Goal: Navigation & Orientation: Find specific page/section

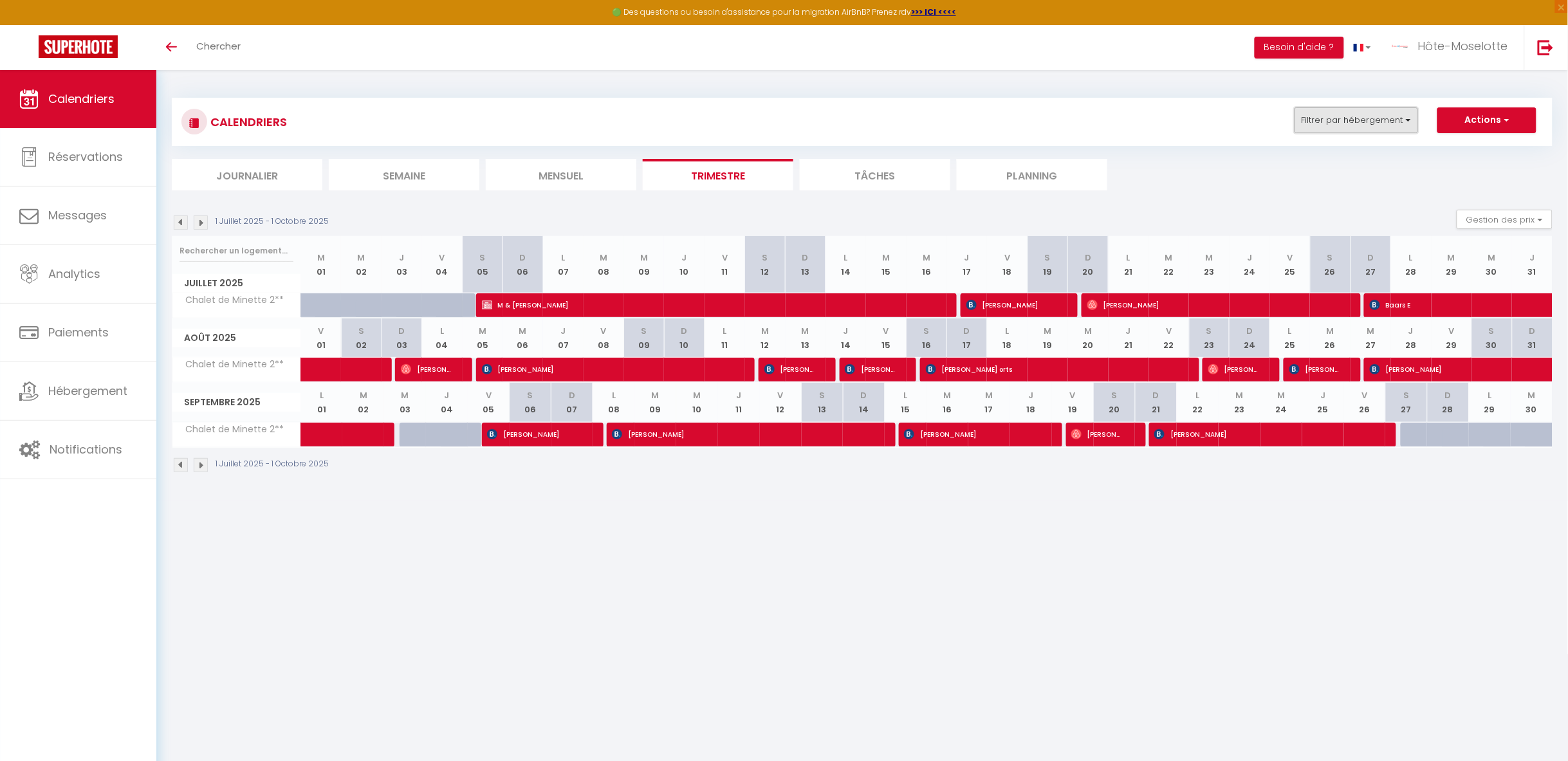
click at [1385, 112] on button "Filtrer par hébergement" at bounding box center [1357, 121] width 124 height 26
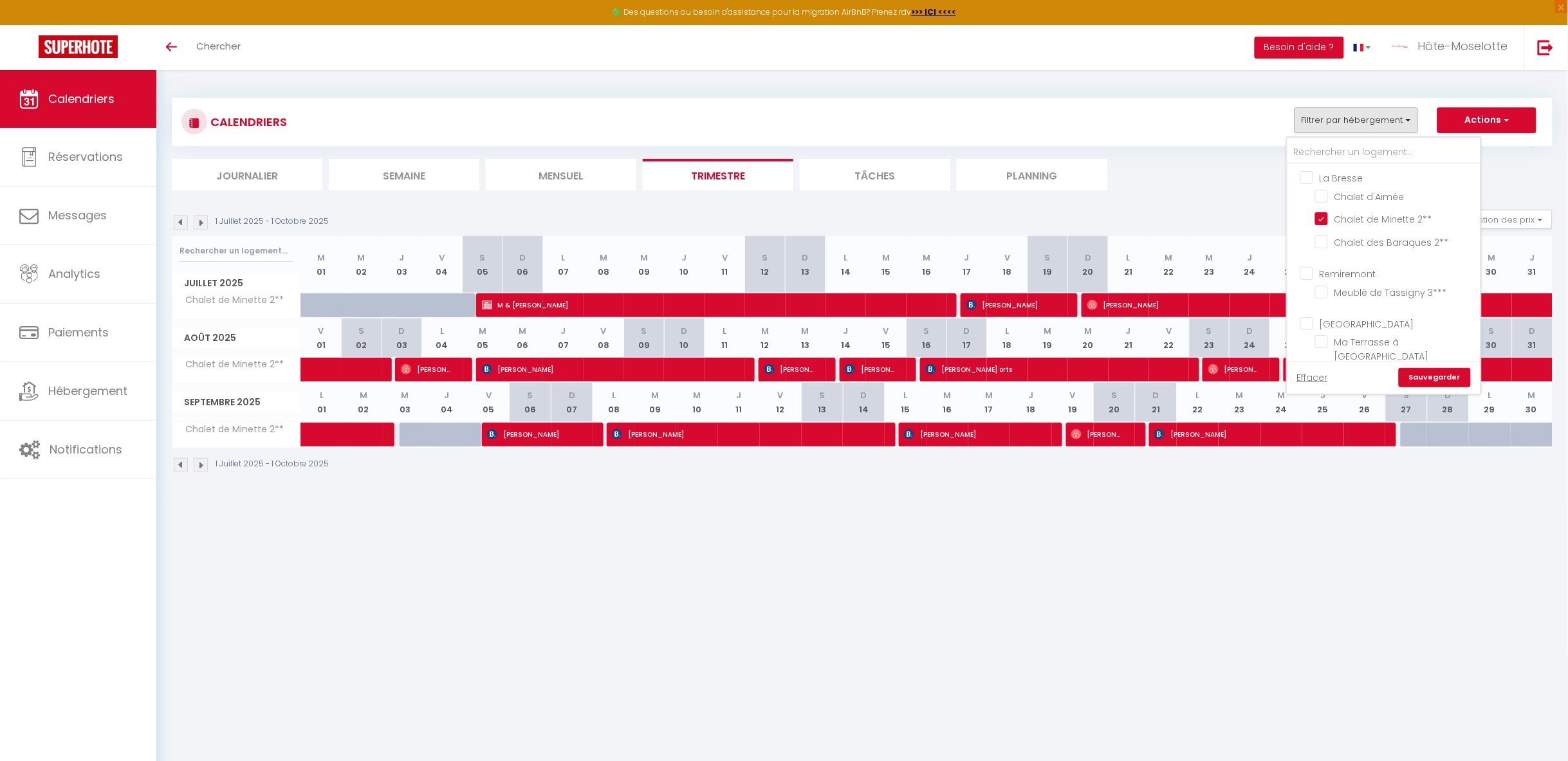
click at [1315, 197] on ul "La Bresse Chalet d'Aimée Chalet de Minette 2** Chalet des Baraques 2**" at bounding box center [1383, 211] width 193 height 96
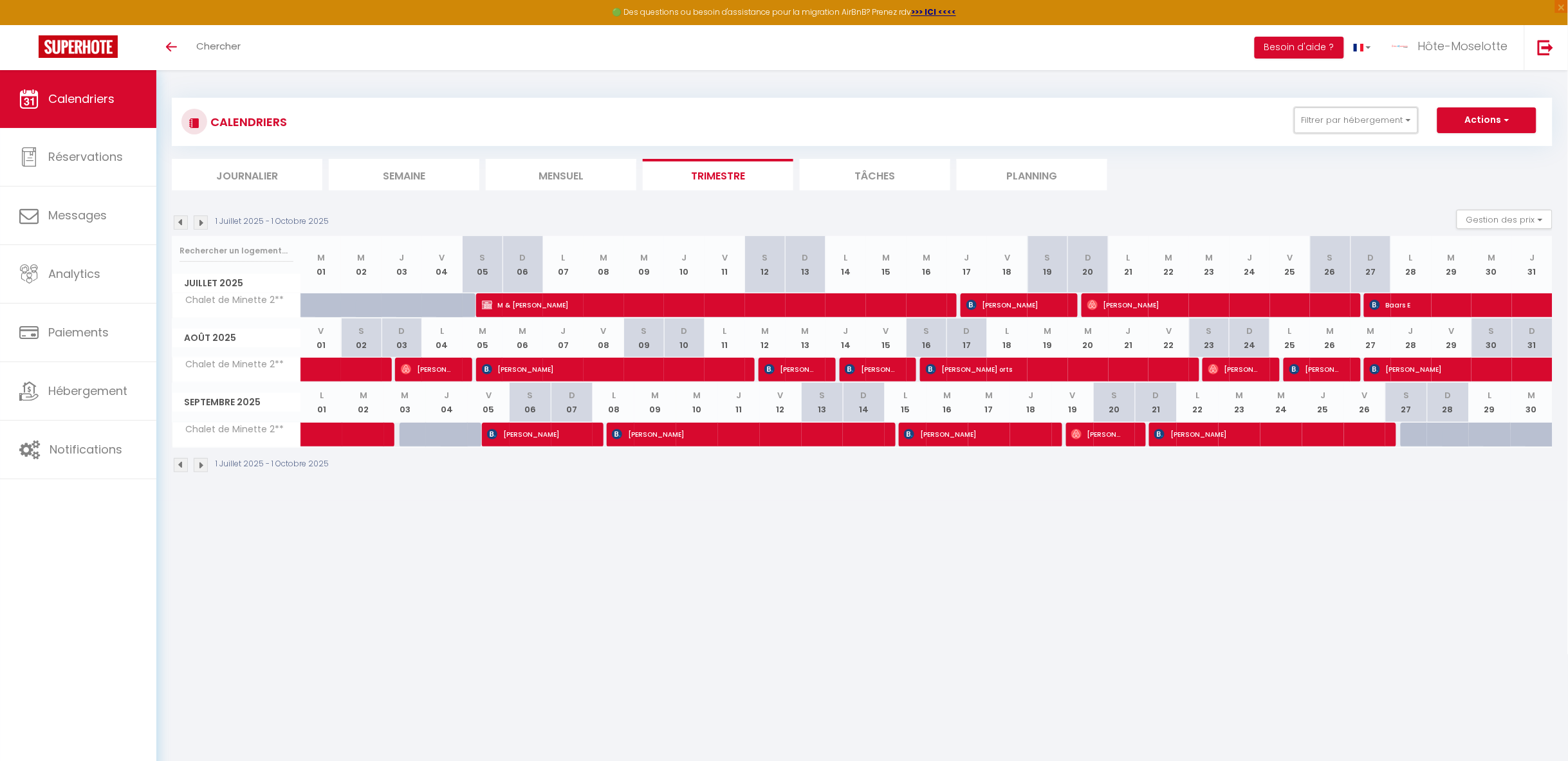
drag, startPoint x: 1344, startPoint y: 118, endPoint x: 1340, endPoint y: 153, distance: 35.2
click at [1344, 119] on button "Filtrer par hébergement" at bounding box center [1357, 121] width 124 height 26
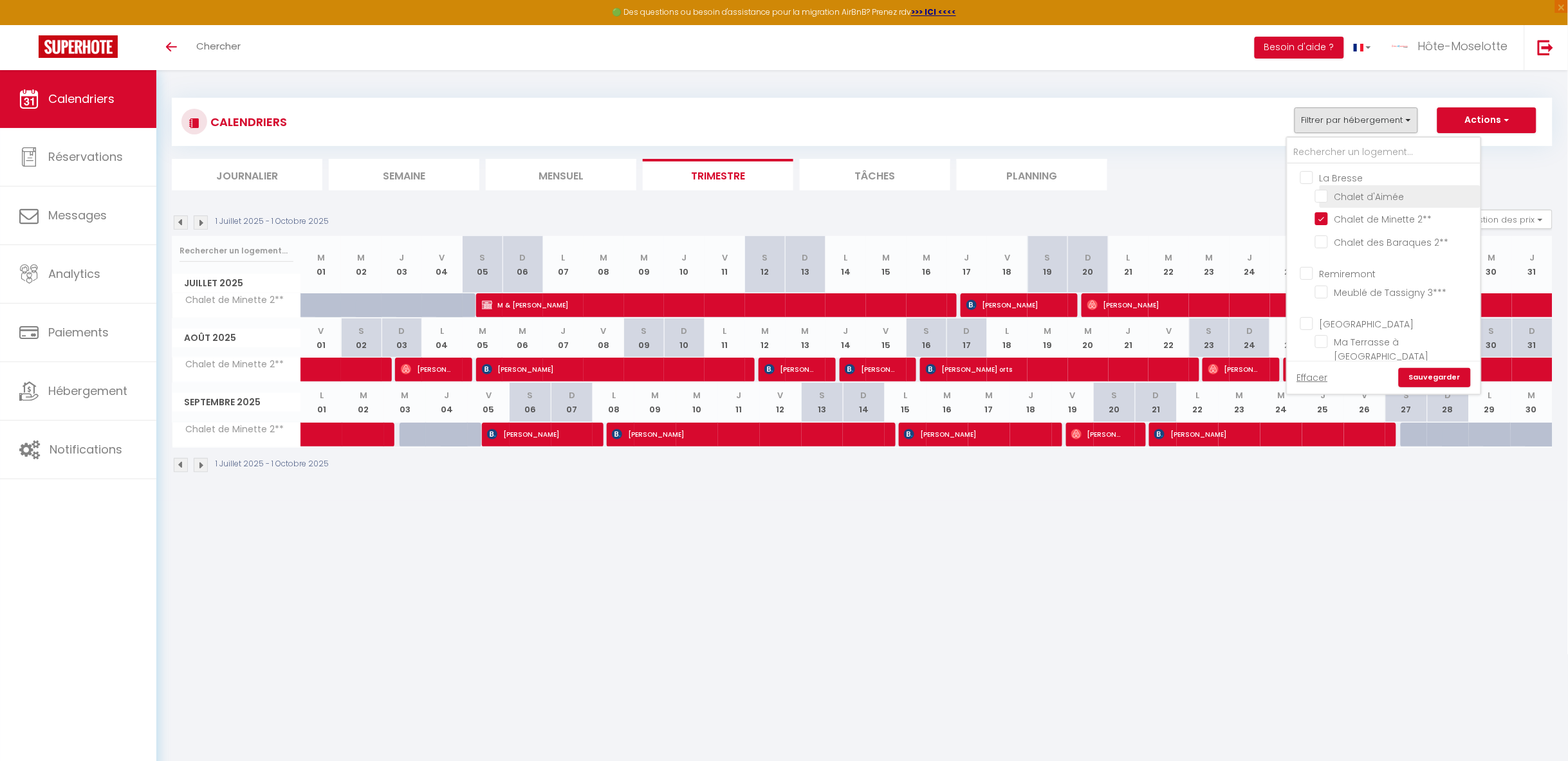
click at [1324, 194] on input "Chalet d'Aimée" at bounding box center [1394, 195] width 161 height 13
checkbox input "true"
checkbox input "false"
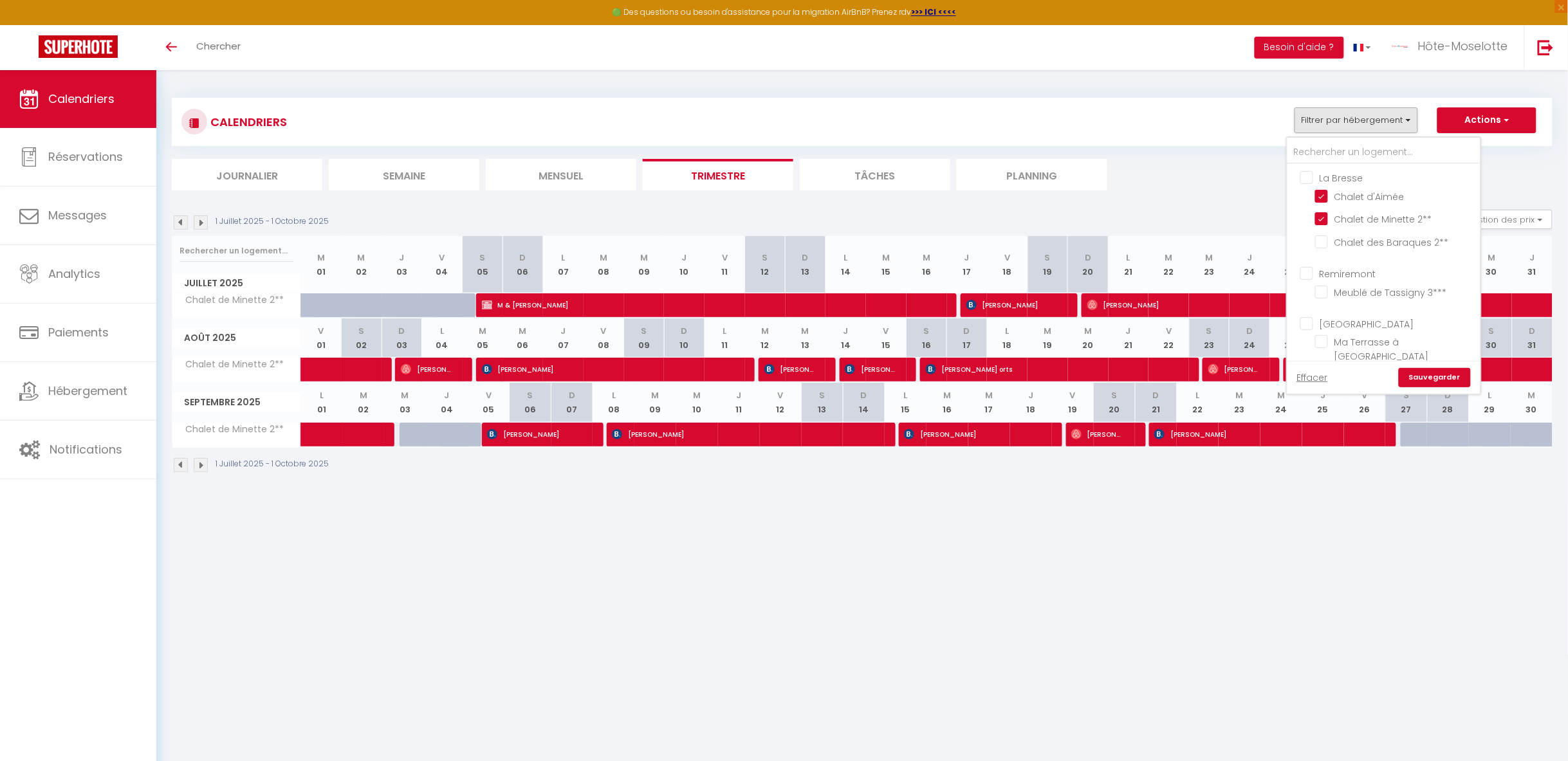
checkbox input "false"
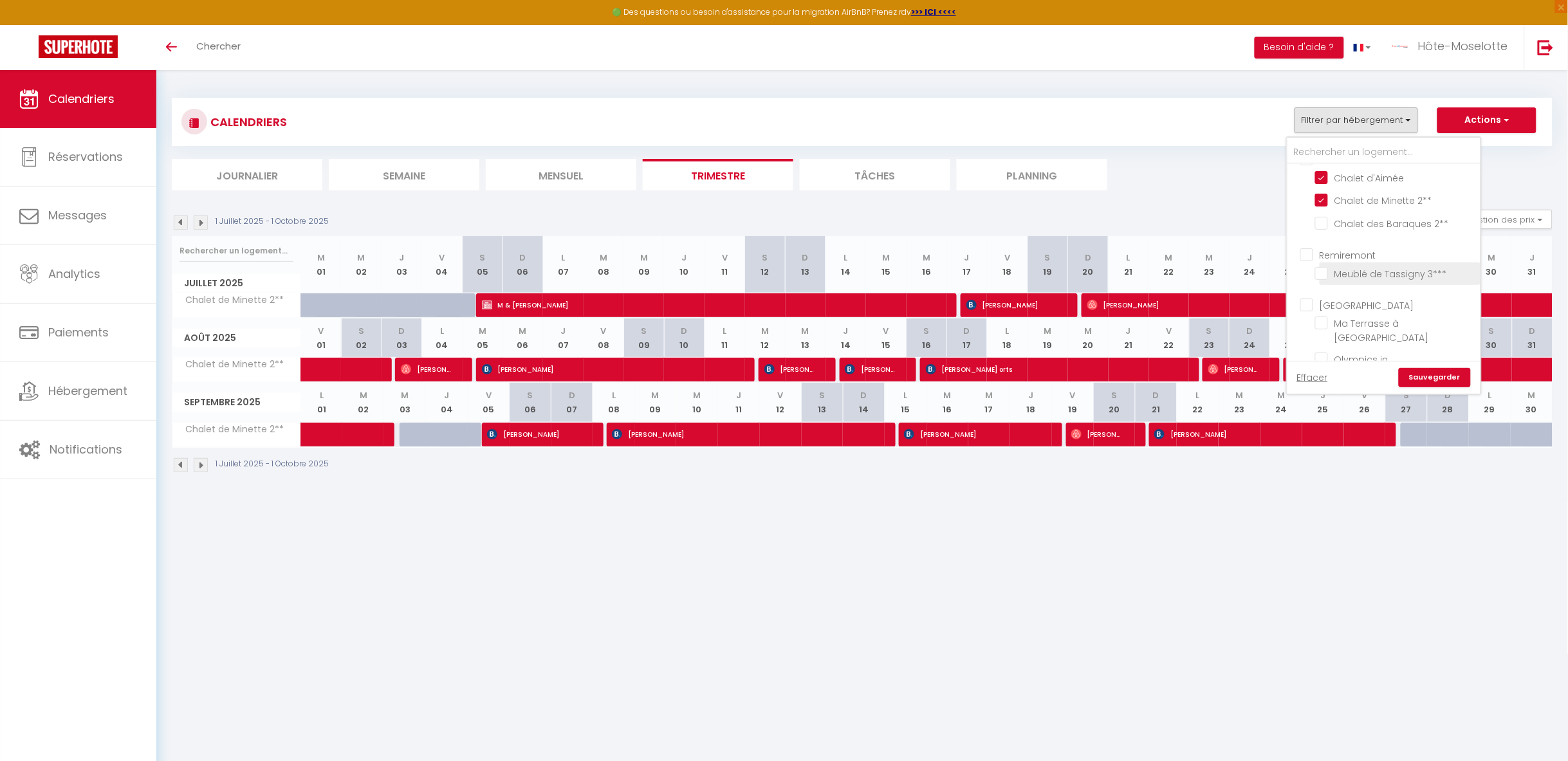
scroll to position [22, 0]
click at [1326, 268] on input "Meublé de Tassigny 3***" at bounding box center [1394, 269] width 161 height 13
checkbox input "true"
checkbox input "false"
checkbox input "true"
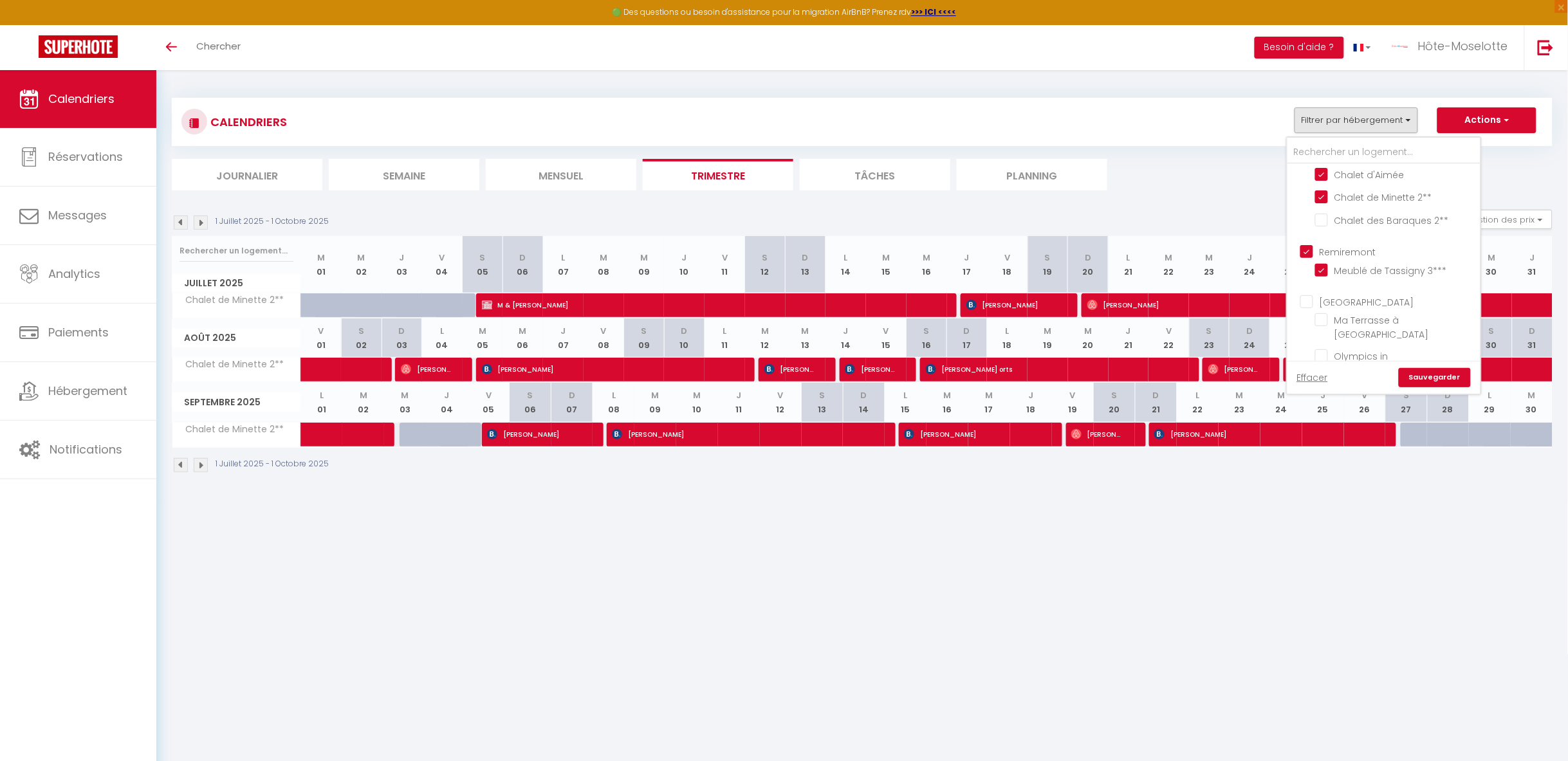
checkbox input "false"
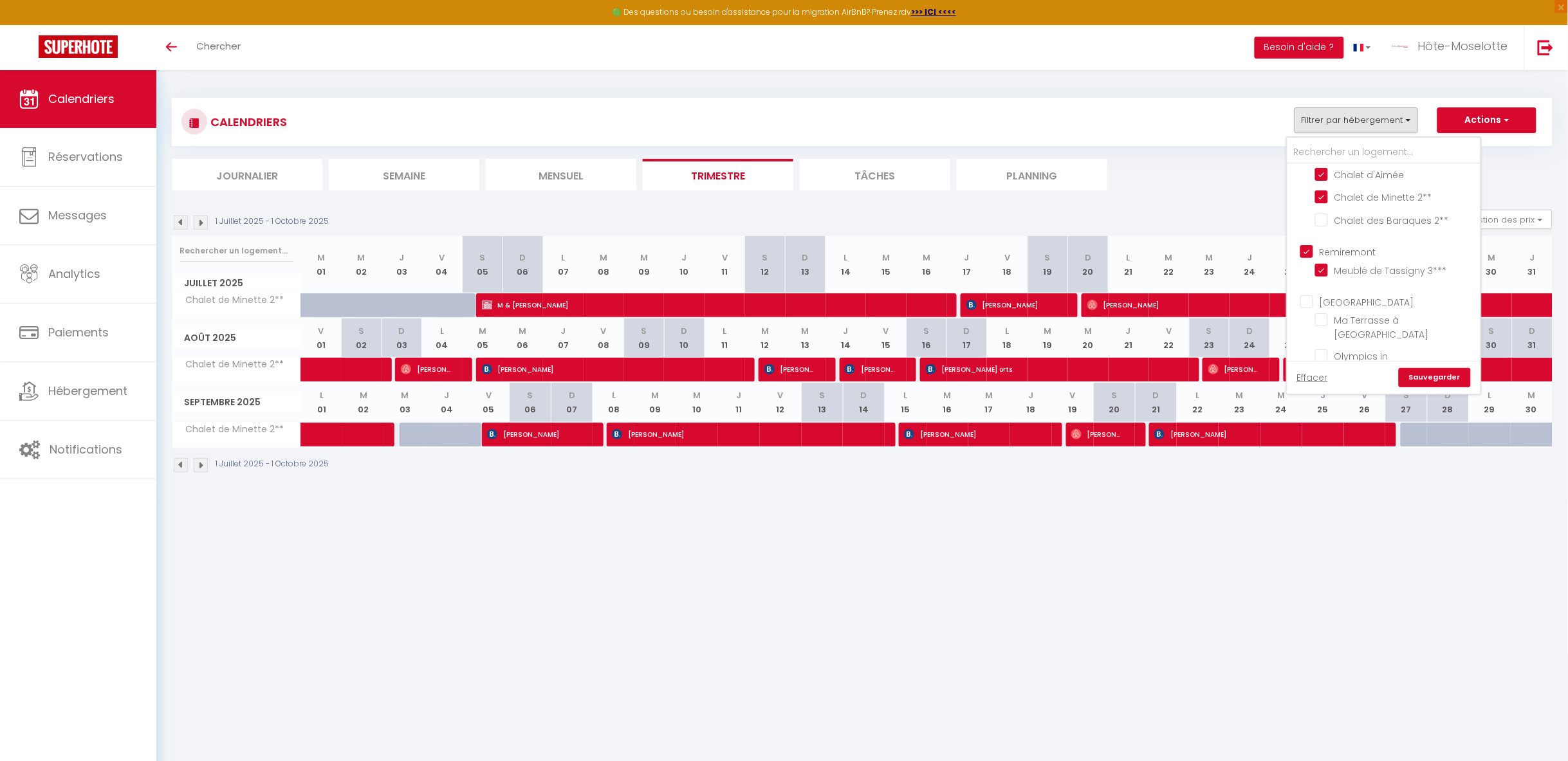
checkbox input "false"
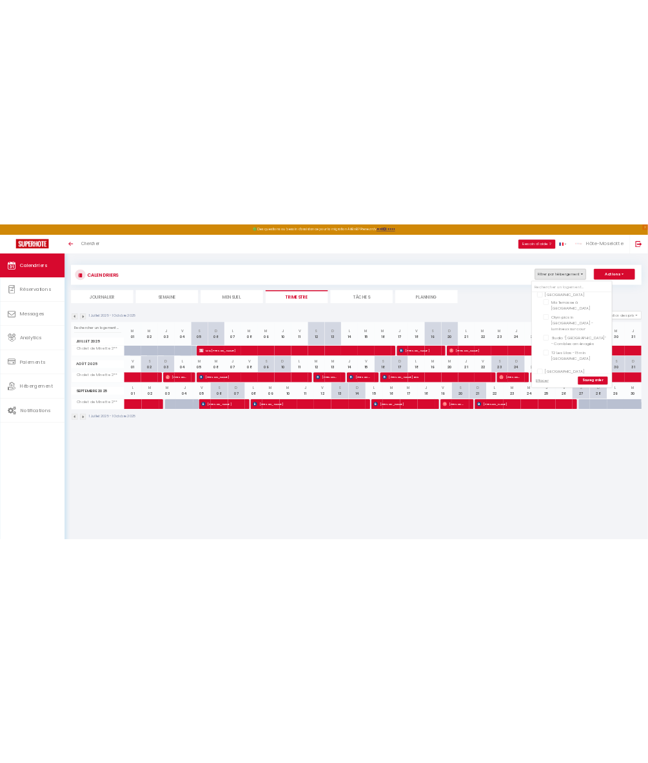
scroll to position [175, 0]
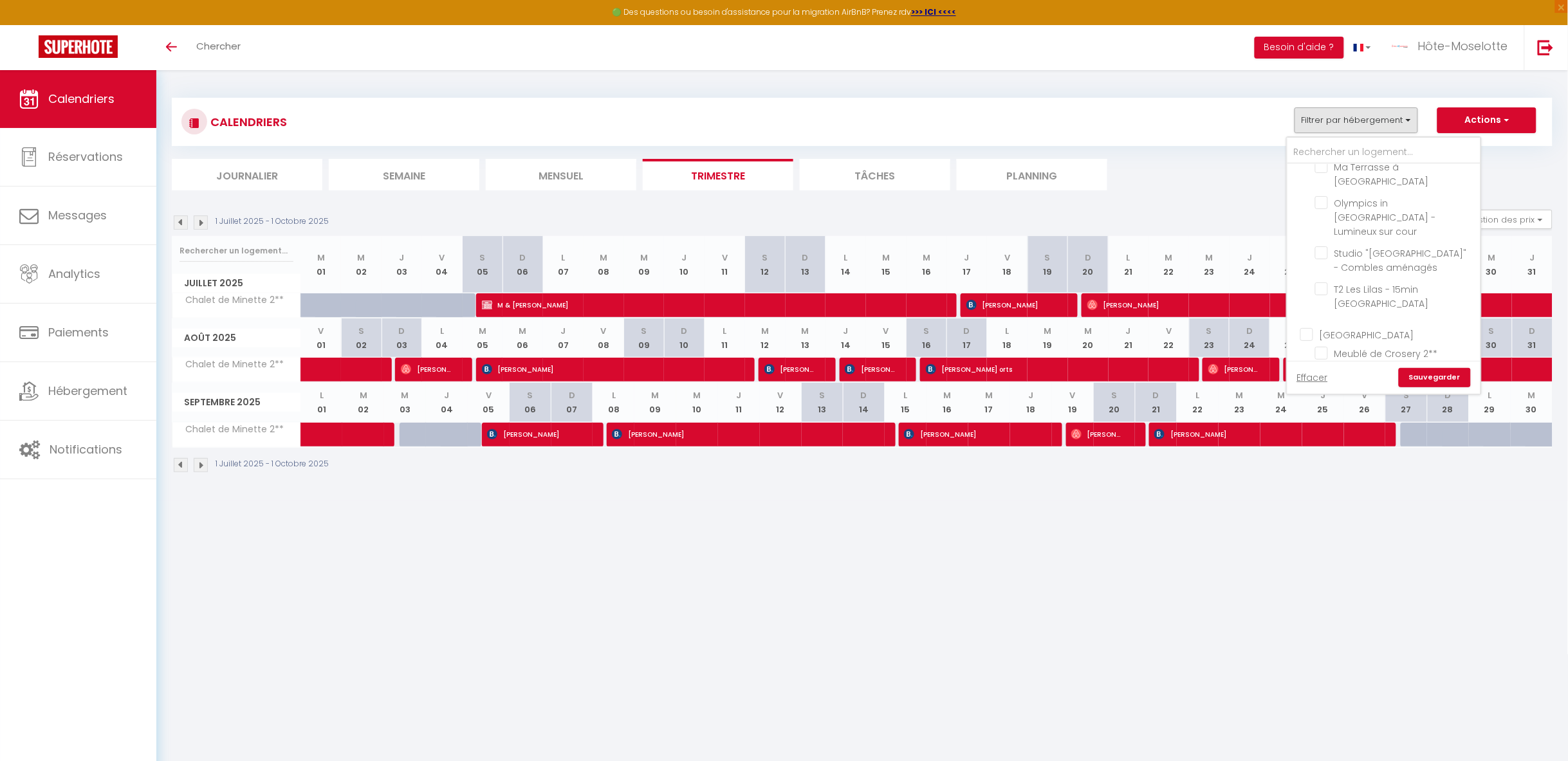
click at [1317, 346] on input "Meublé de Crosery 2**" at bounding box center [1394, 352] width 161 height 13
checkbox input "true"
checkbox input "false"
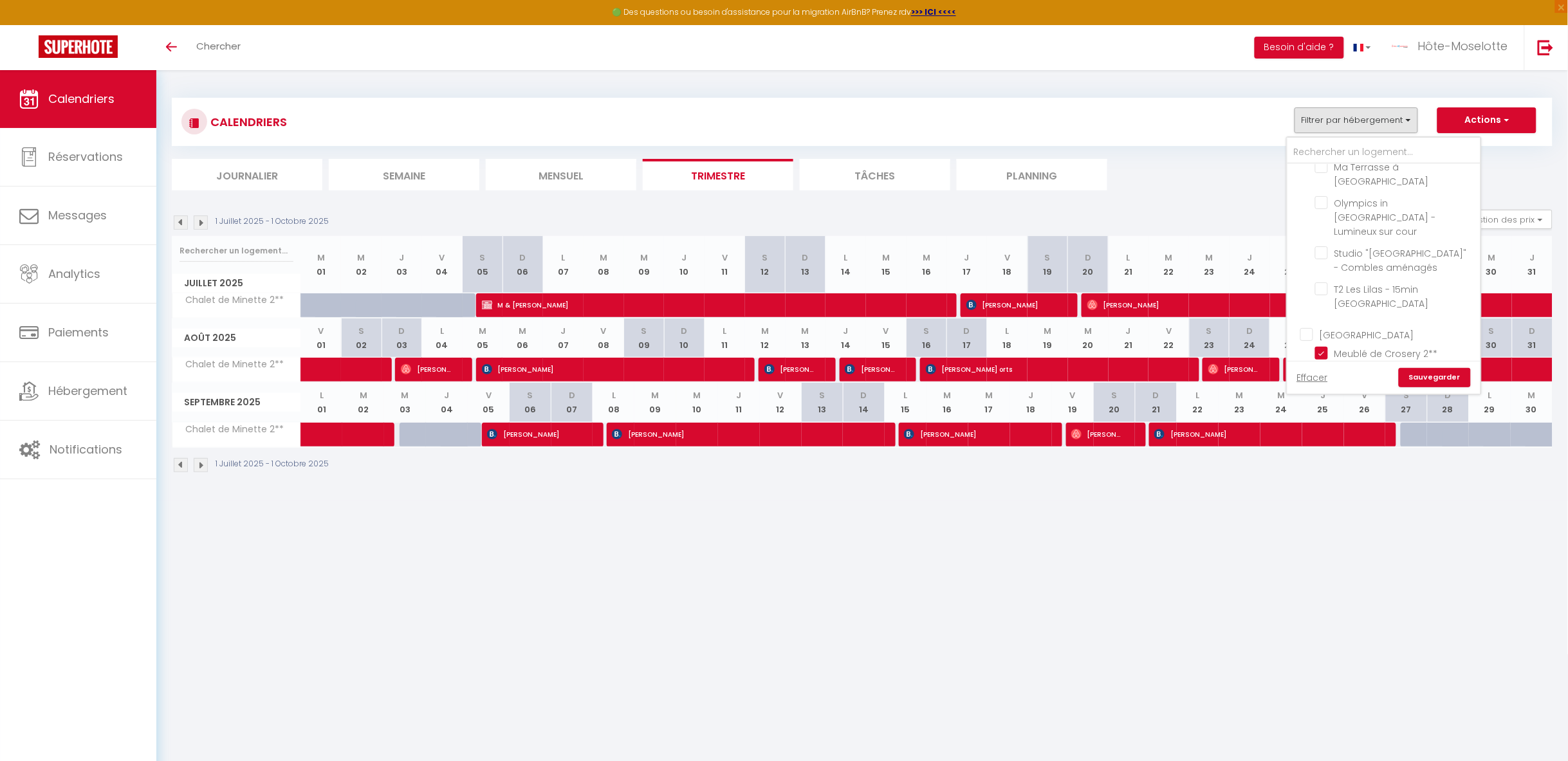
checkbox input "false"
click at [1435, 381] on link "Sauvegarder" at bounding box center [1434, 377] width 72 height 19
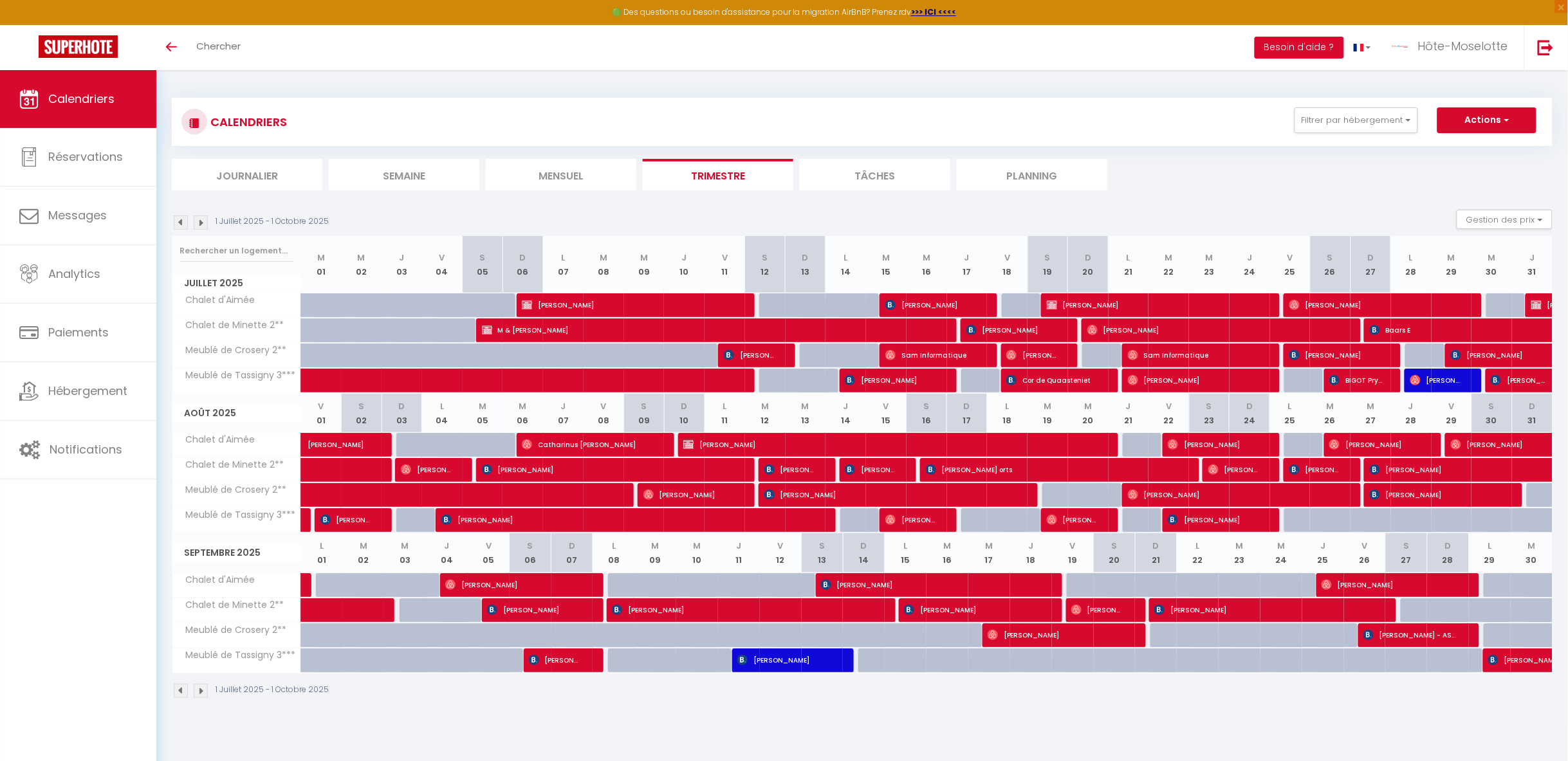
click at [202, 222] on img at bounding box center [200, 222] width 14 height 14
